Goal: Navigation & Orientation: Go to known website

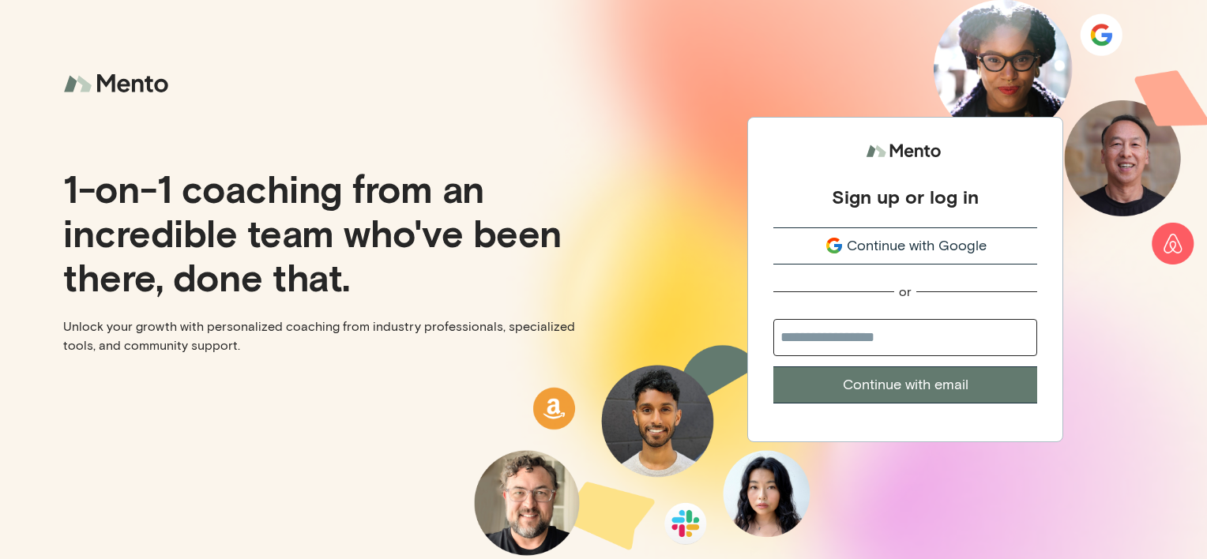
click at [941, 243] on span "Continue with Google" at bounding box center [917, 245] width 140 height 21
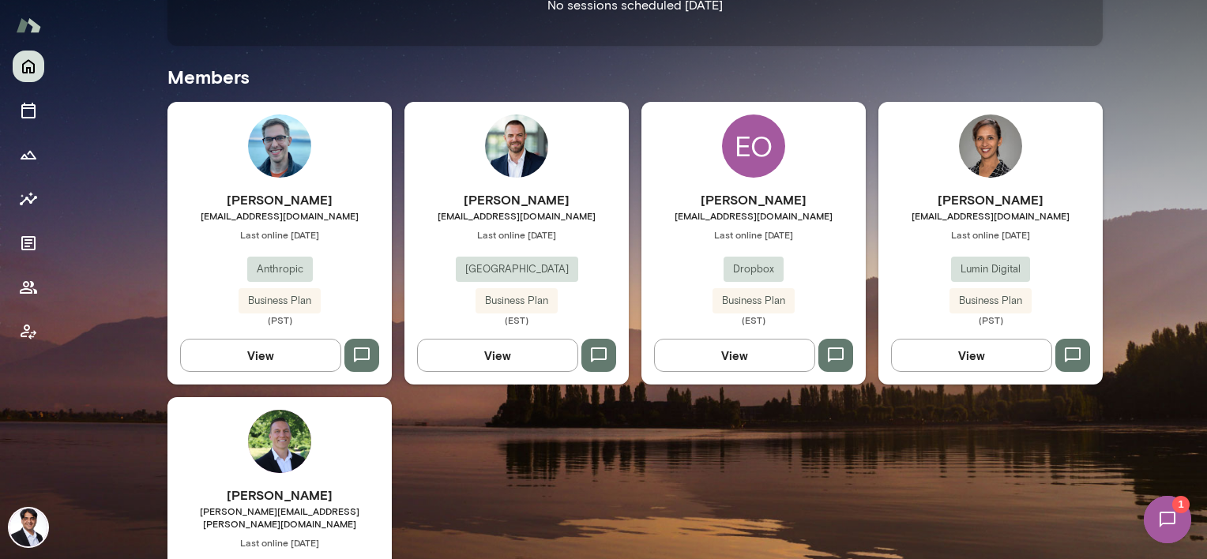
scroll to position [395, 0]
